Goal: Task Accomplishment & Management: Use online tool/utility

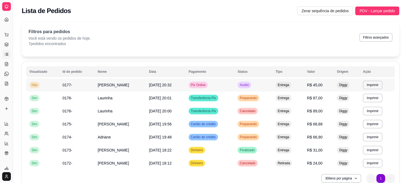
click at [216, 86] on td "Pix Online" at bounding box center [209, 85] width 49 height 13
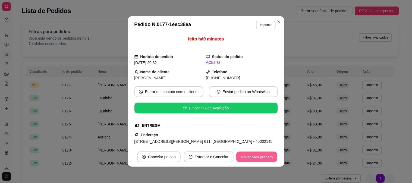
click at [258, 156] on button "Mover para preparo" at bounding box center [256, 157] width 41 height 11
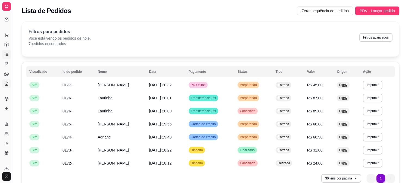
click at [8, 84] on icon at bounding box center [6, 84] width 4 height 4
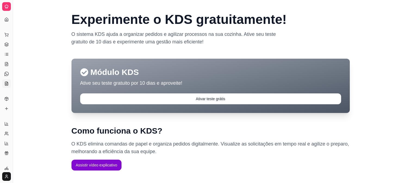
click at [8, 84] on icon at bounding box center [6, 84] width 4 height 4
click at [7, 22] on div "Dia a dia" at bounding box center [6, 26] width 8 height 9
click at [6, 22] on div "Dia a dia" at bounding box center [6, 26] width 8 height 9
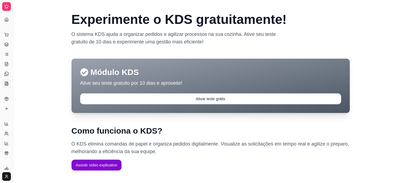
click at [6, 22] on div "Dia a dia" at bounding box center [6, 26] width 8 height 9
click at [8, 17] on link "Dashboard" at bounding box center [6, 19] width 9 height 9
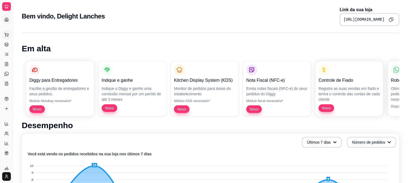
click at [5, 34] on icon at bounding box center [6, 35] width 4 height 4
